Goal: Check status: Check status

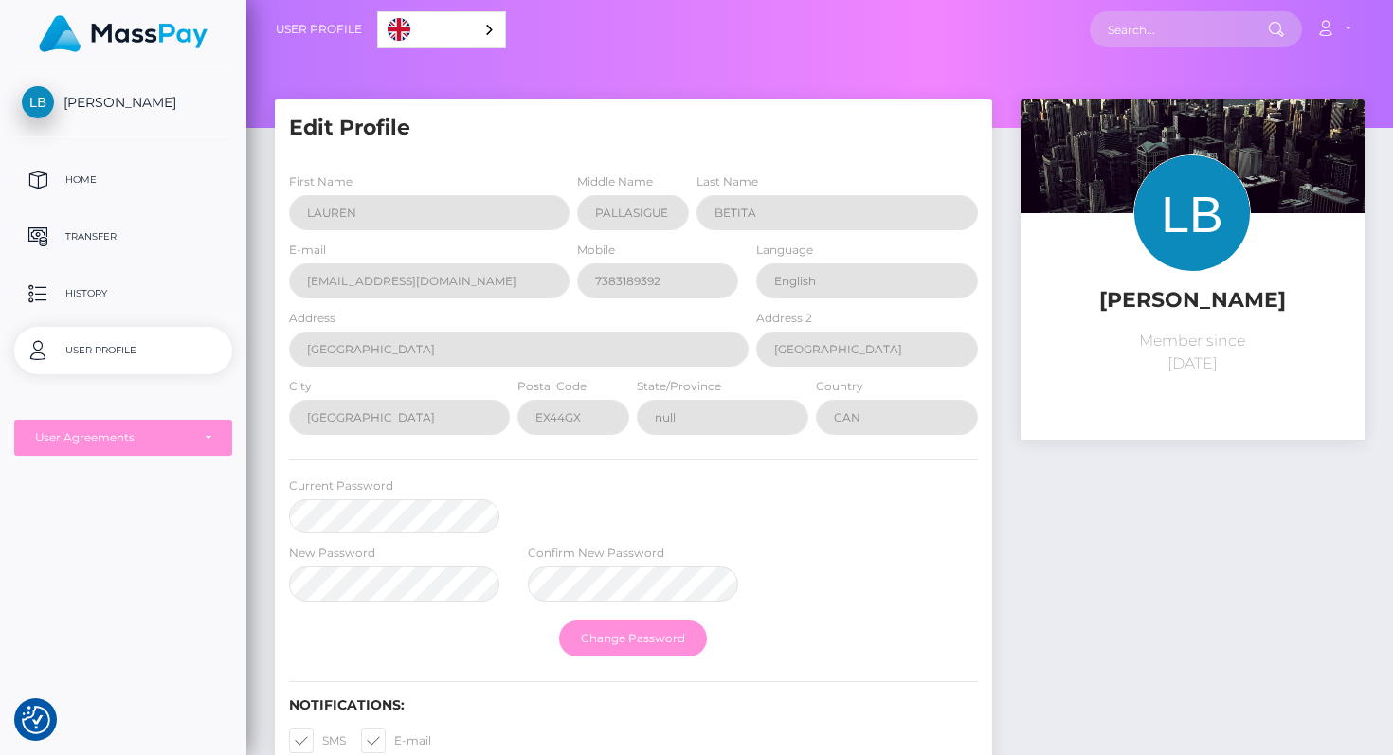
click at [430, 318] on div "Address [GEOGRAPHIC_DATA]" at bounding box center [519, 337] width 460 height 59
click at [136, 232] on p "Transfer" at bounding box center [123, 237] width 203 height 28
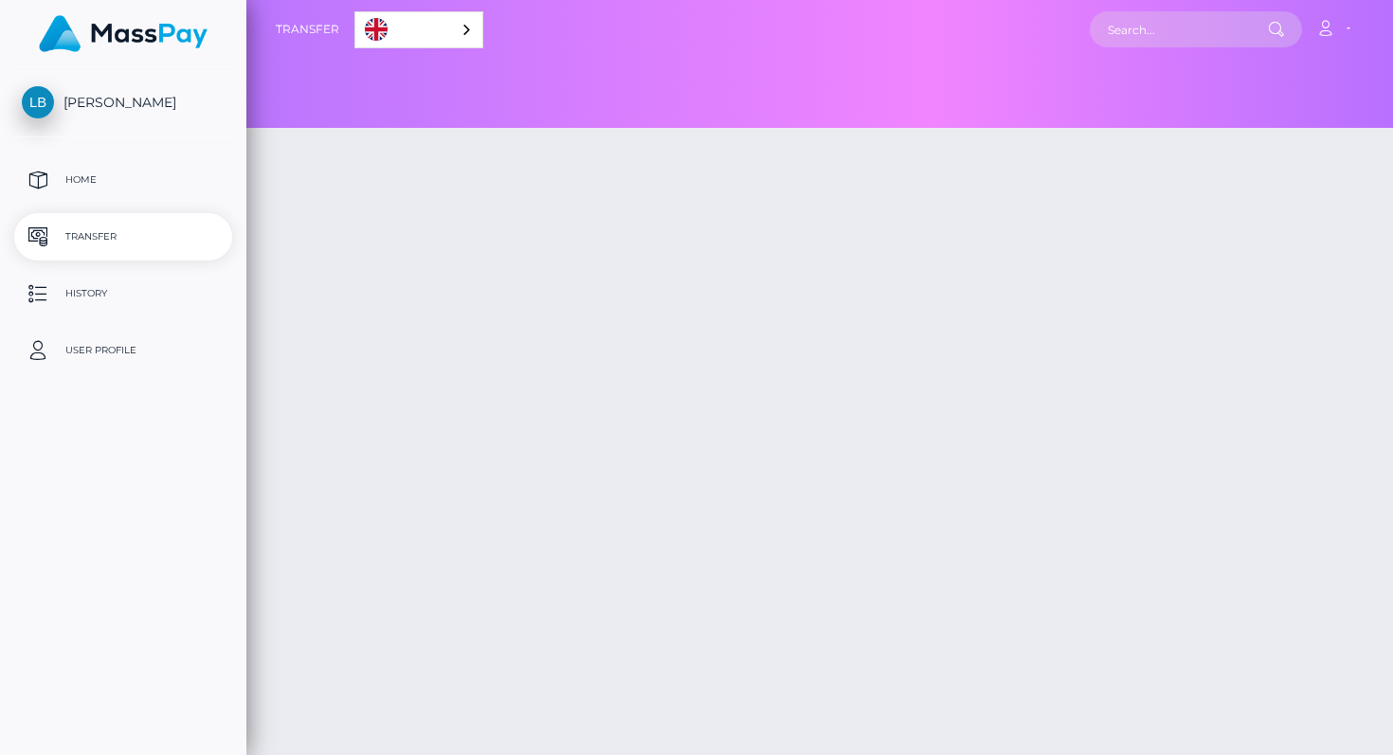
select select
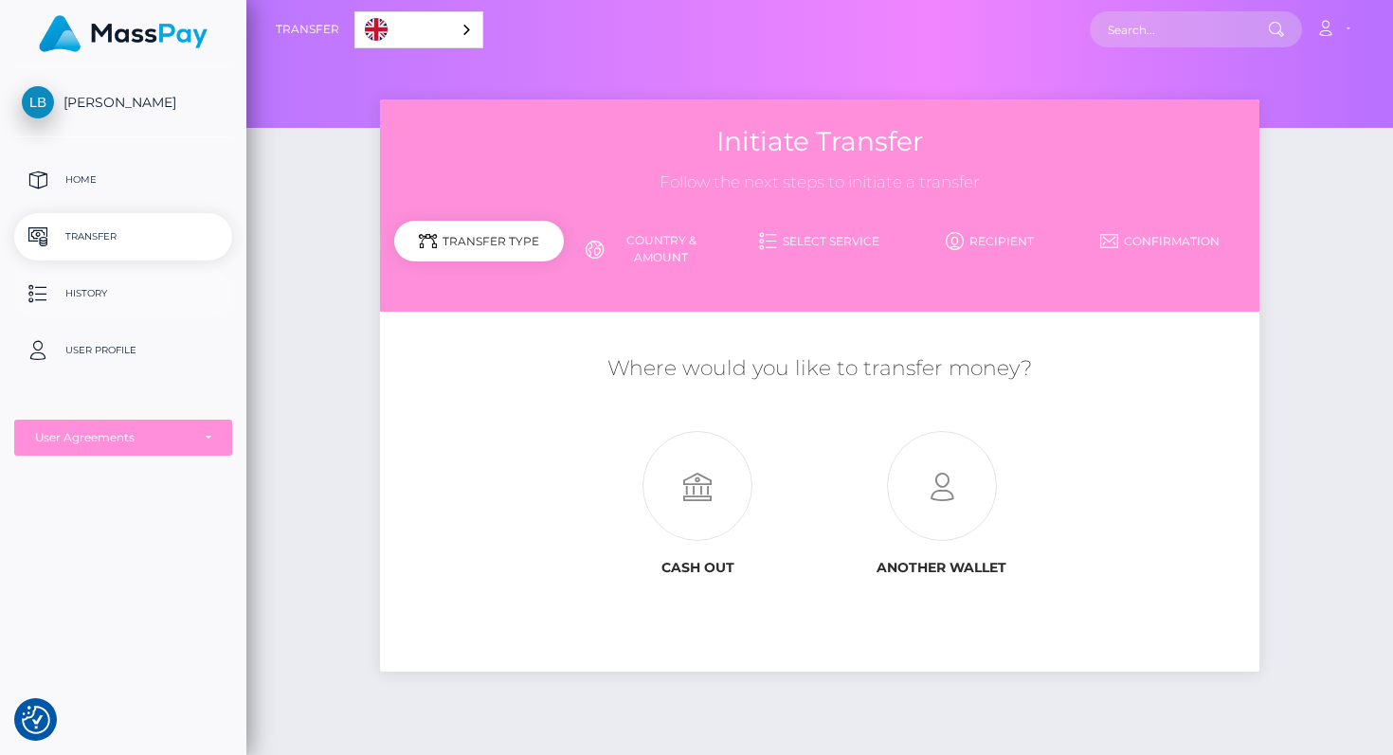
click at [128, 285] on p "History" at bounding box center [123, 294] width 203 height 28
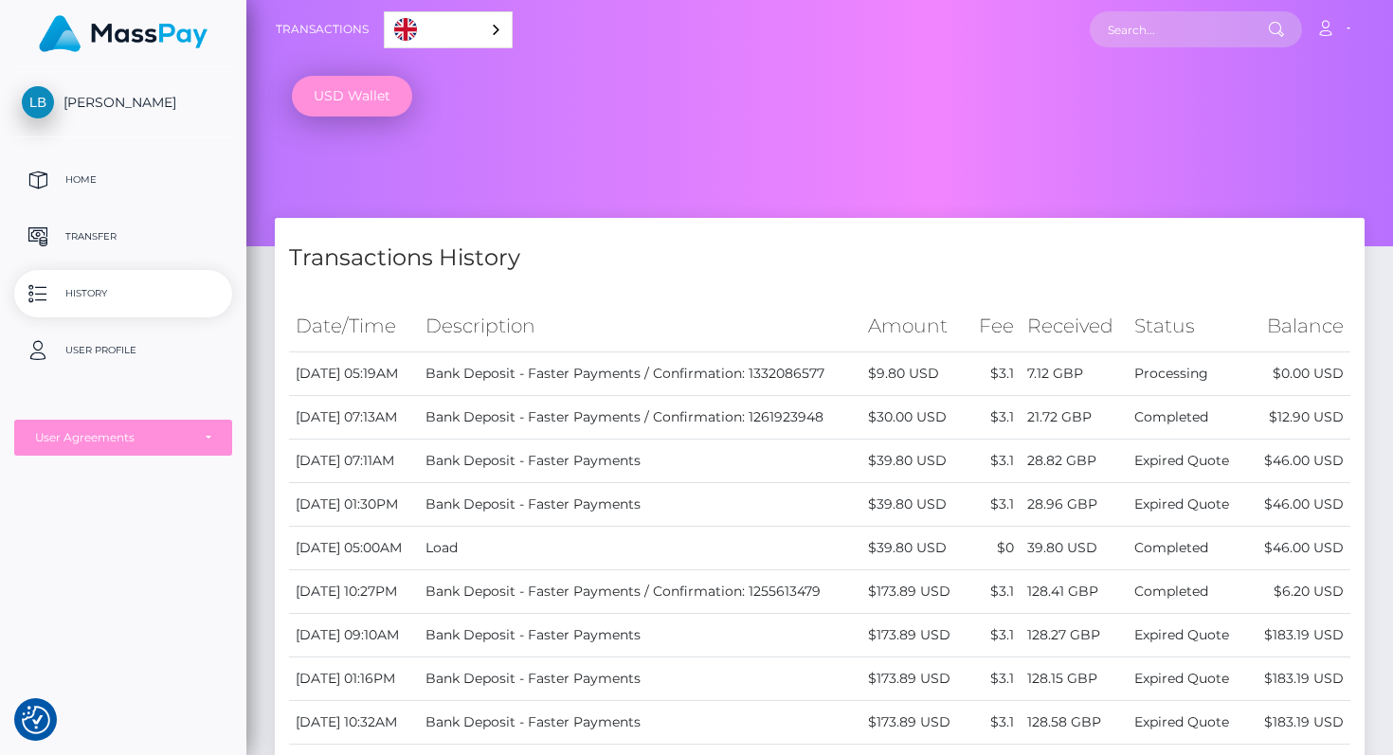
click at [914, 373] on td "$9.80 USD" at bounding box center [914, 375] width 107 height 44
click at [796, 376] on td "Bank Deposit - Faster Payments / Confirmation: 1332086577" at bounding box center [641, 375] width 444 height 44
click at [711, 370] on td "Bank Deposit - Faster Payments / Confirmation: 1332086577" at bounding box center [641, 375] width 444 height 44
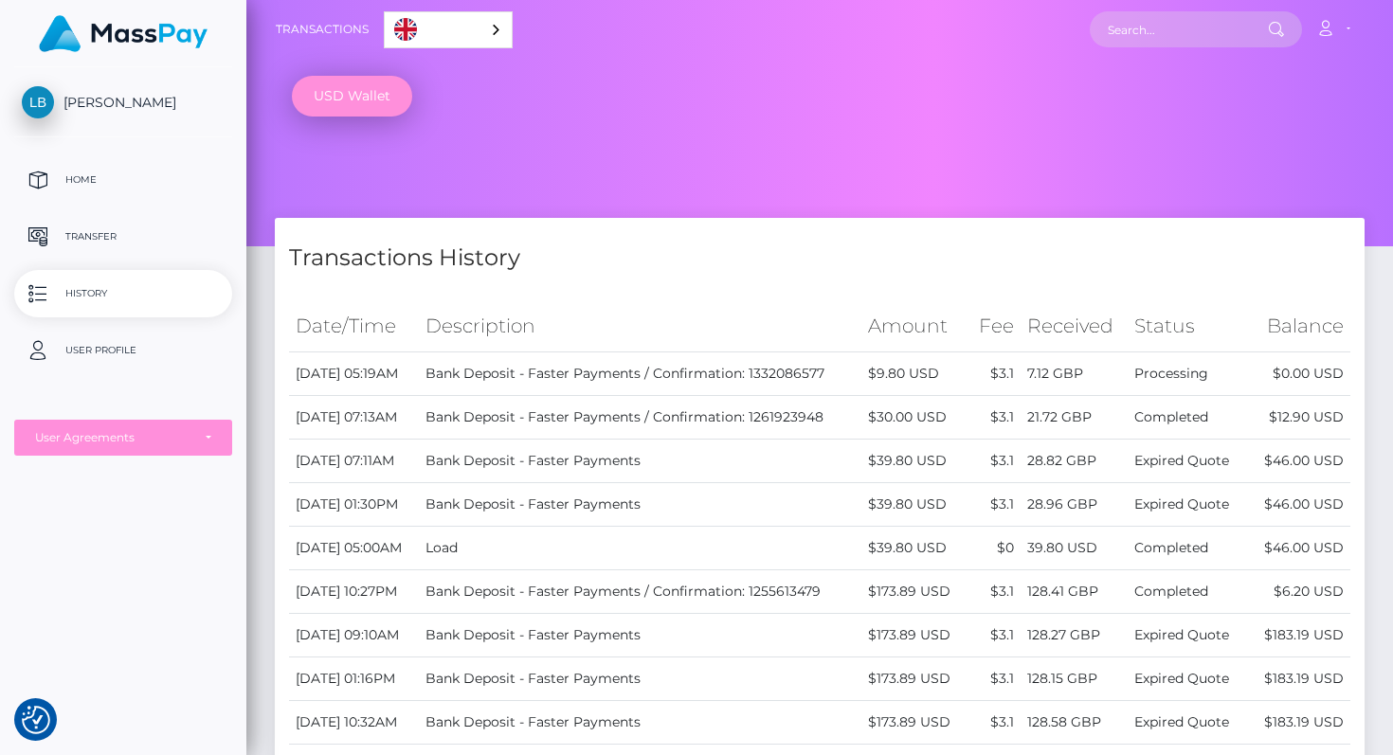
click at [795, 307] on th "Description" at bounding box center [641, 326] width 444 height 52
click at [1101, 373] on td "7.12 GBP" at bounding box center [1074, 375] width 107 height 44
